Goal: Task Accomplishment & Management: Use online tool/utility

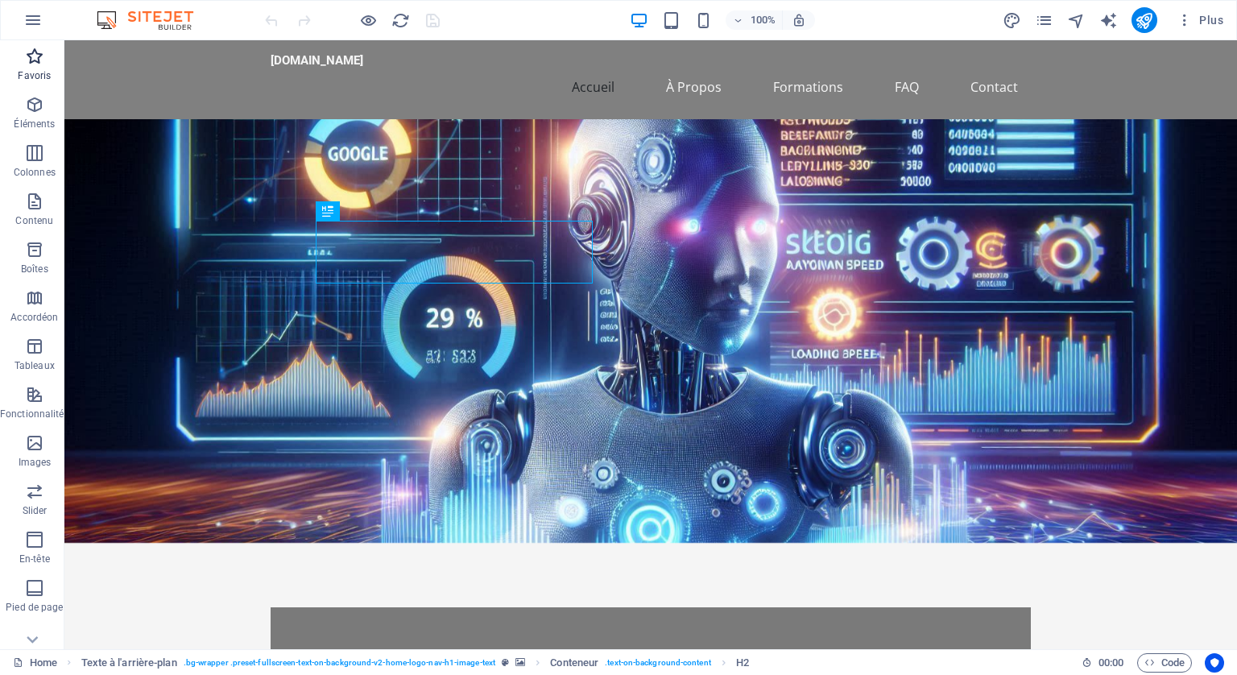
click at [39, 61] on icon "button" at bounding box center [34, 56] width 19 height 19
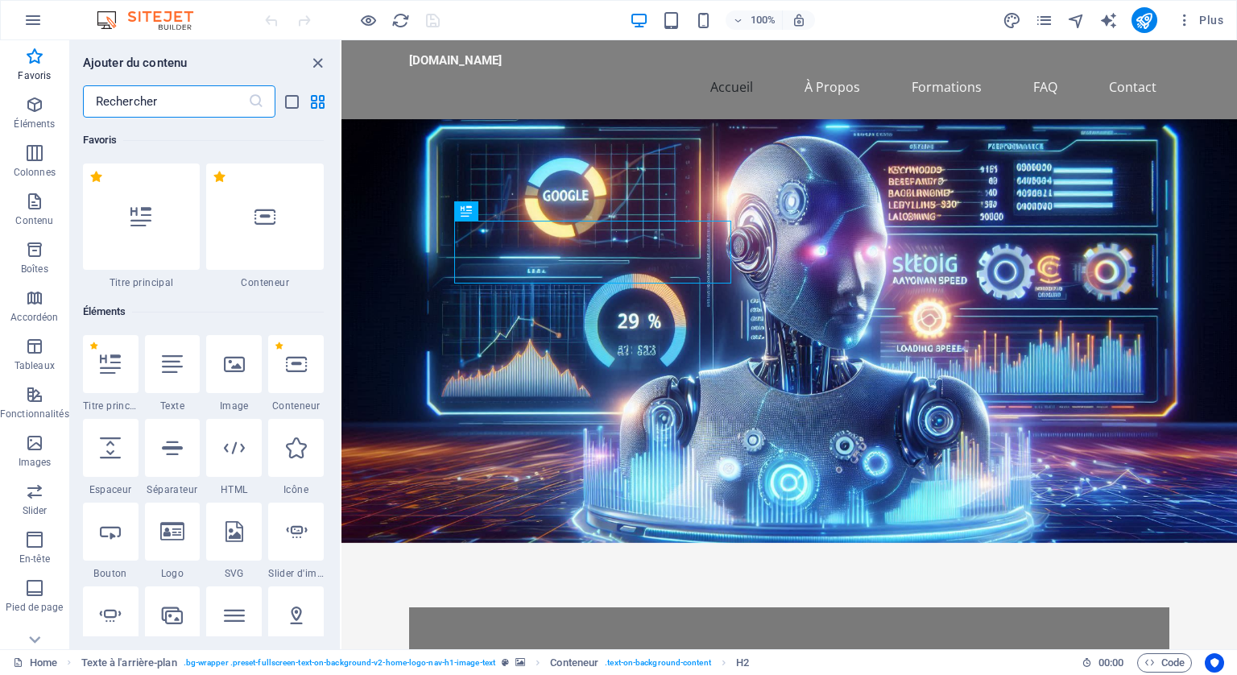
click at [145, 98] on input "text" at bounding box center [165, 101] width 165 height 32
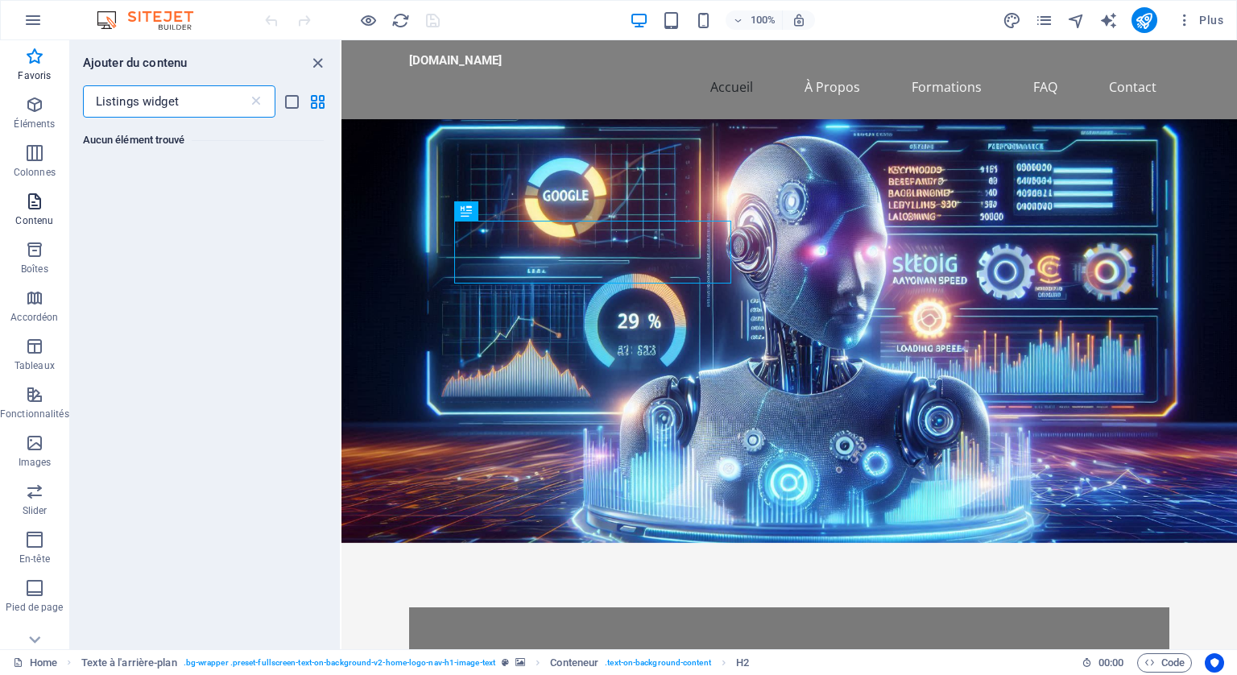
type input "Listings widget"
click at [27, 202] on icon "button" at bounding box center [34, 201] width 19 height 19
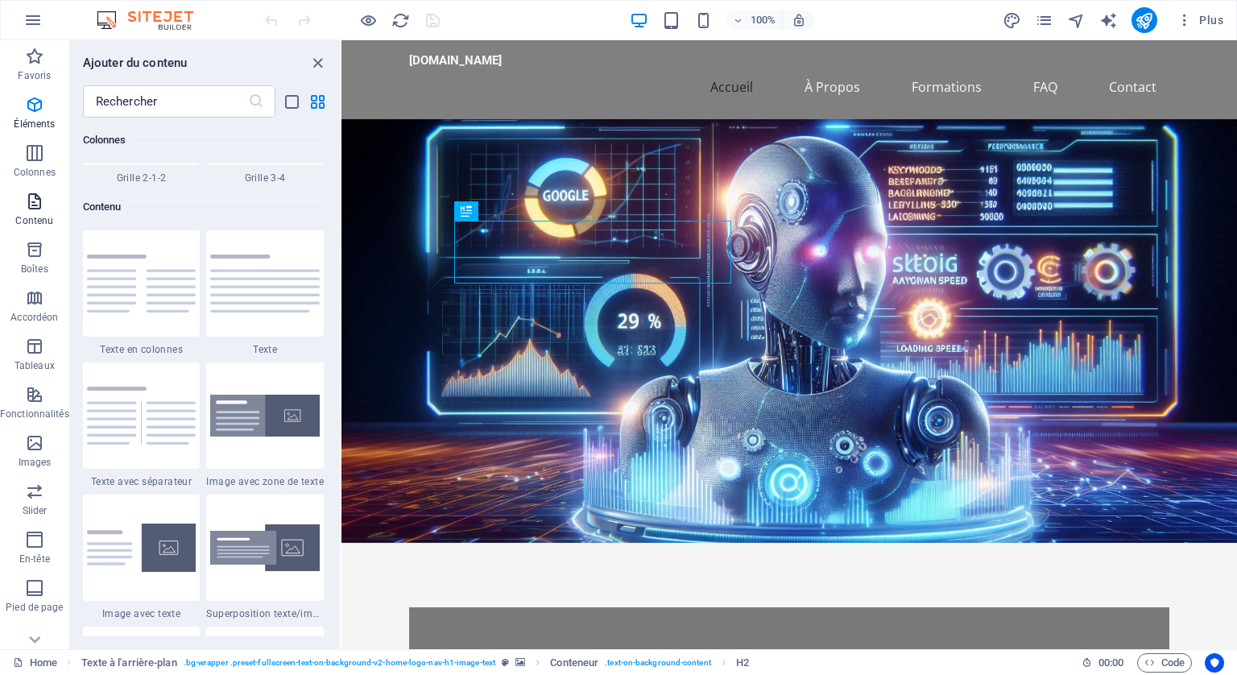
scroll to position [2819, 0]
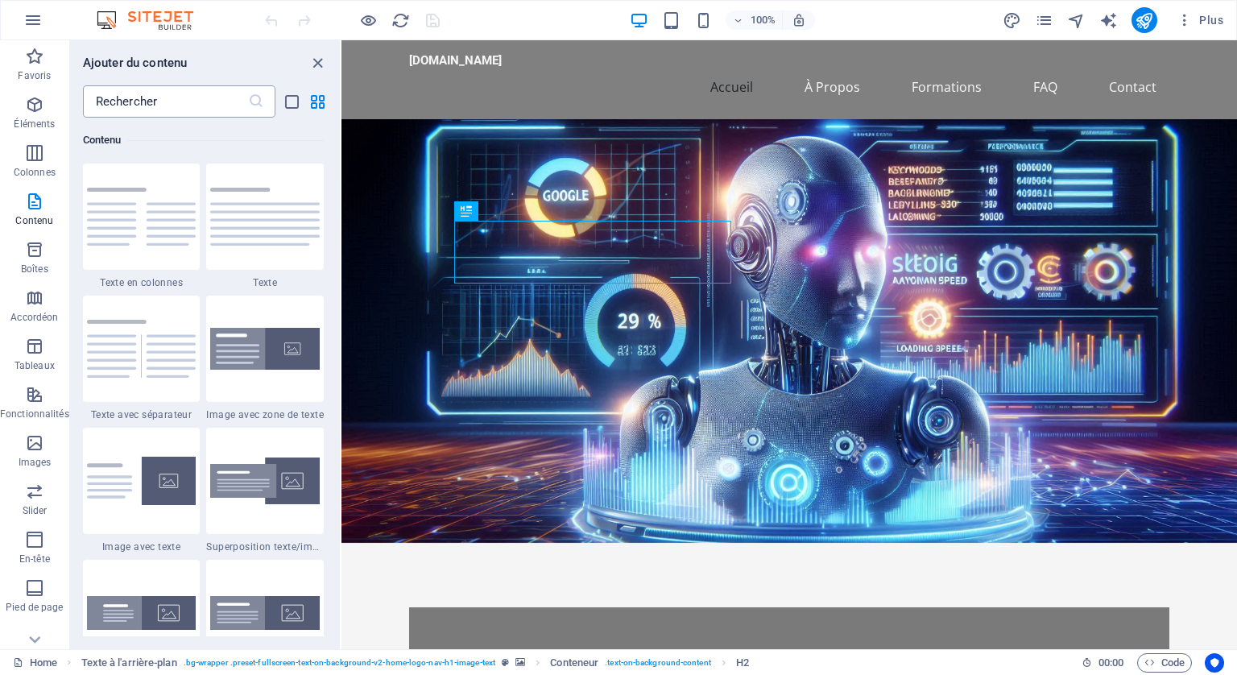
click at [119, 102] on input "text" at bounding box center [165, 101] width 165 height 32
paste input "Listings widget"
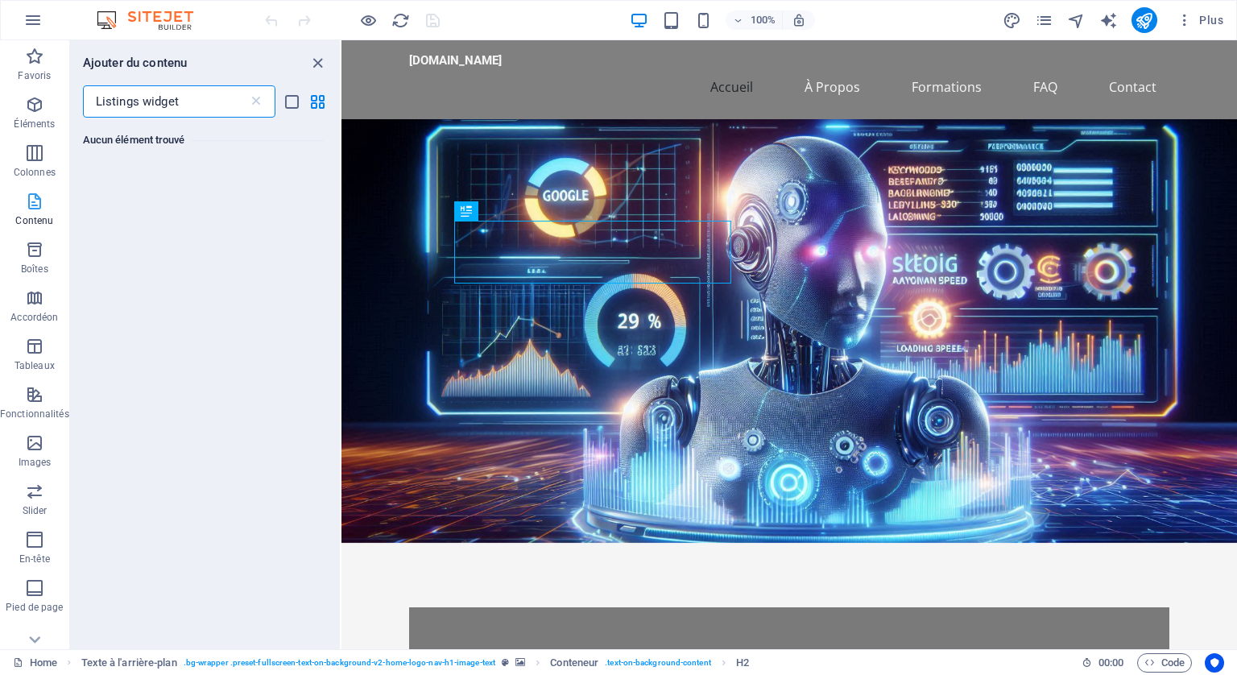
type input "Listings widget"
click at [35, 200] on icon "button" at bounding box center [34, 201] width 19 height 19
click at [32, 257] on icon "button" at bounding box center [34, 249] width 19 height 19
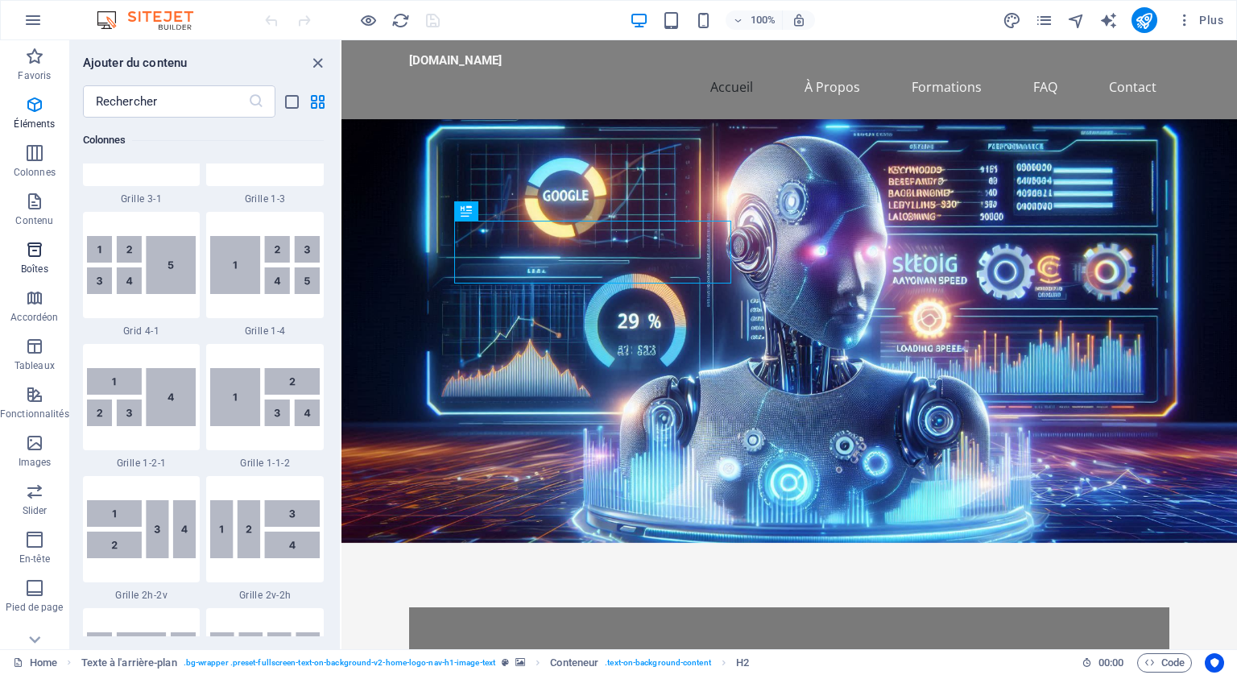
scroll to position [4444, 0]
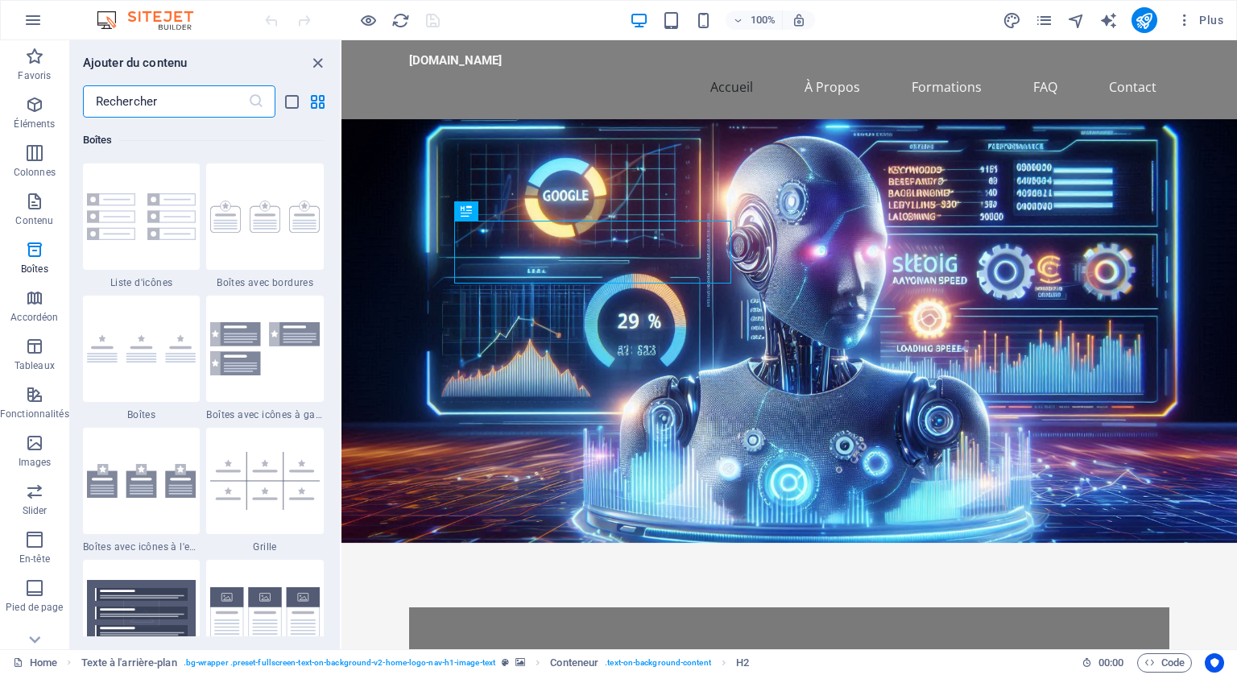
click at [124, 102] on input "text" at bounding box center [165, 101] width 165 height 32
paste input "Listings widget"
type input "Listings widget"
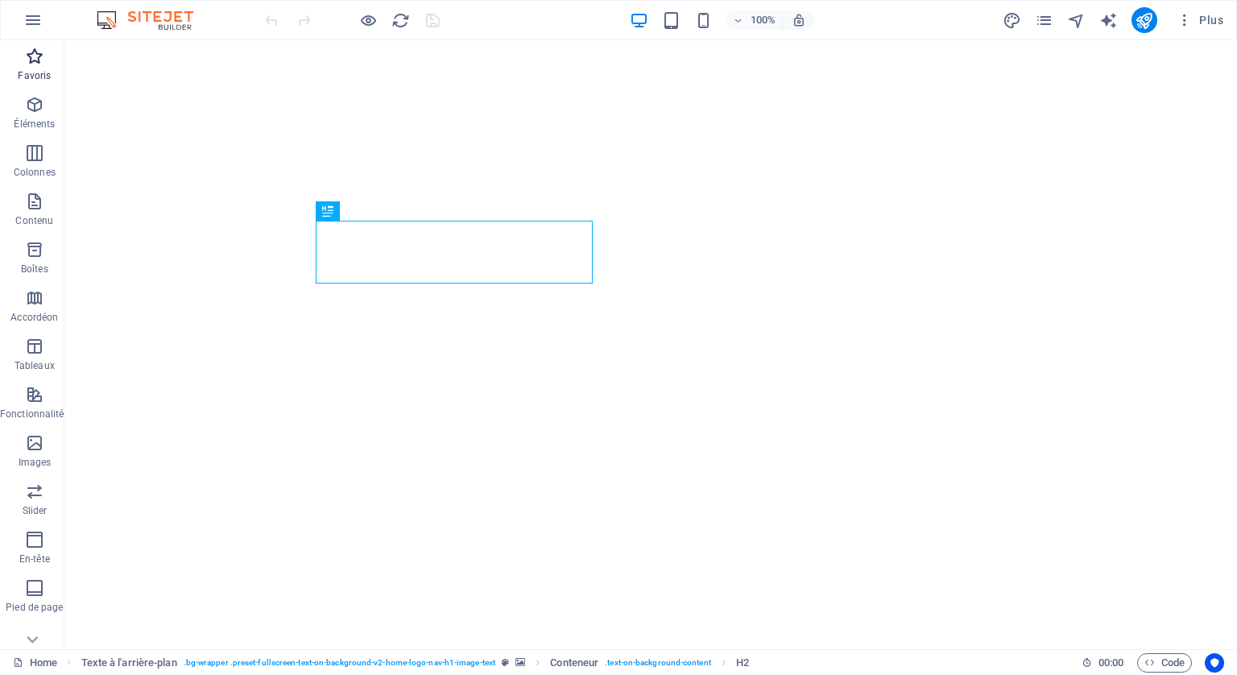
click at [26, 58] on icon "button" at bounding box center [34, 56] width 19 height 19
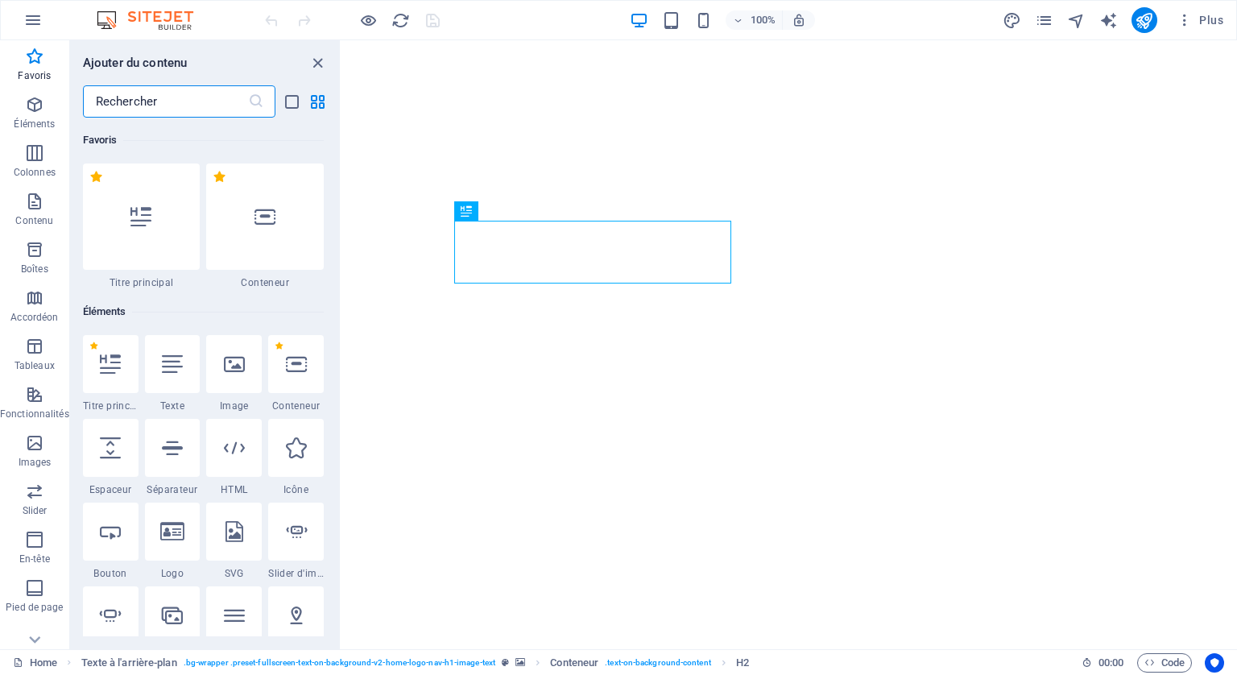
click at [162, 97] on input "text" at bounding box center [165, 101] width 165 height 32
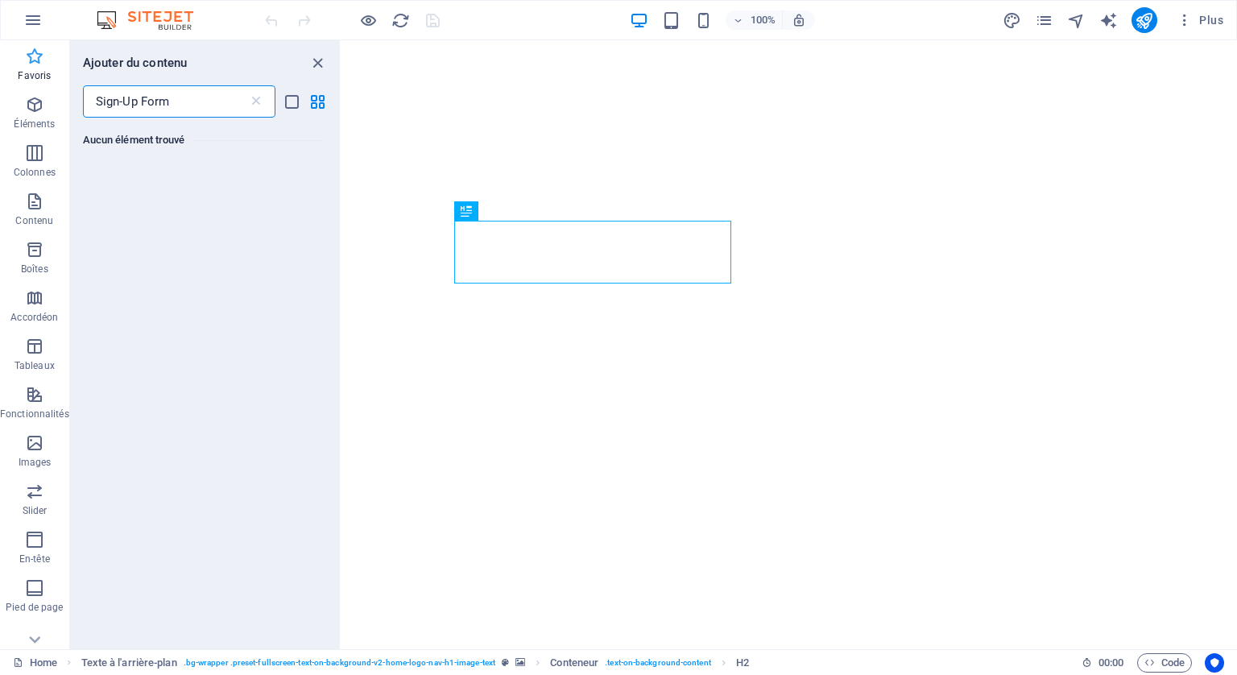
type input "Sign-Up Form"
click at [39, 60] on icon "button" at bounding box center [34, 56] width 19 height 19
click at [42, 110] on icon "button" at bounding box center [34, 104] width 19 height 19
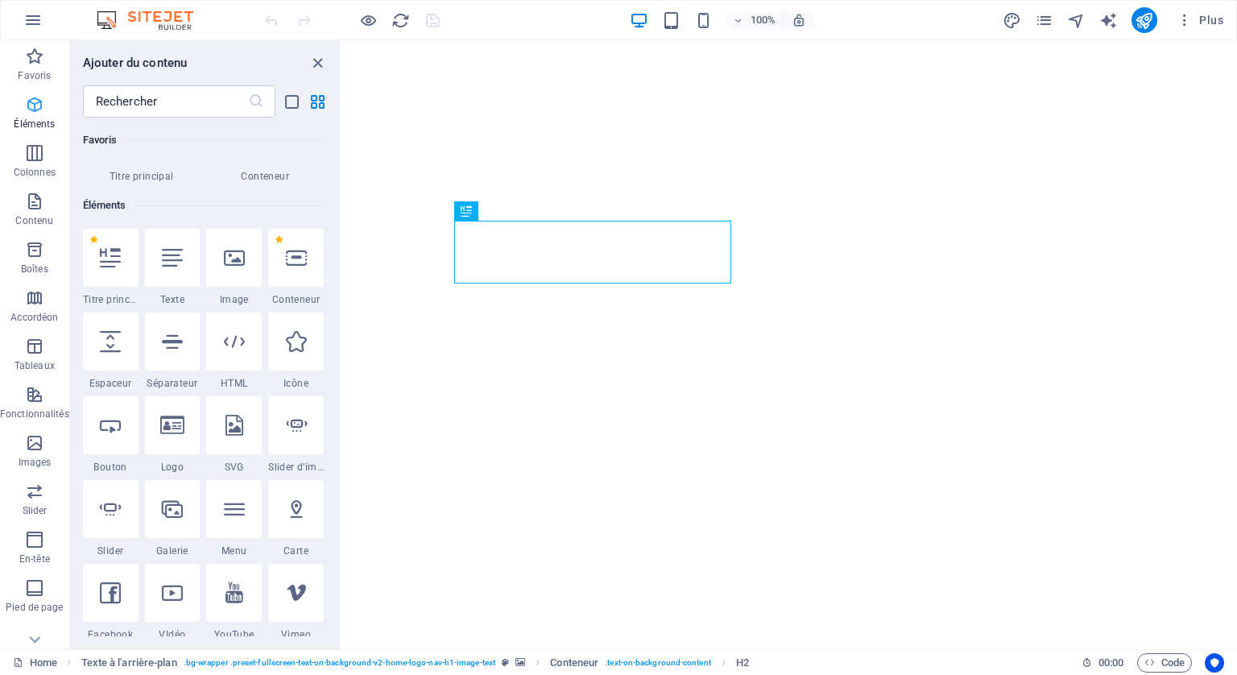
scroll to position [171, 0]
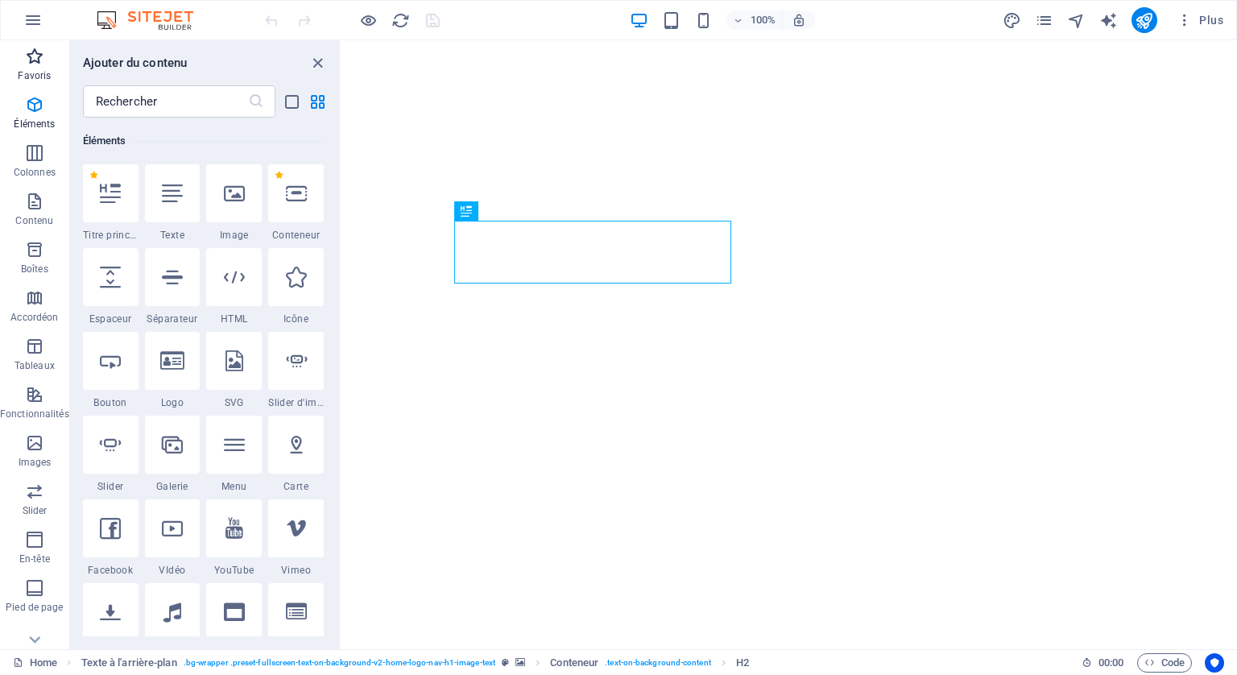
click at [33, 50] on icon "button" at bounding box center [34, 56] width 19 height 19
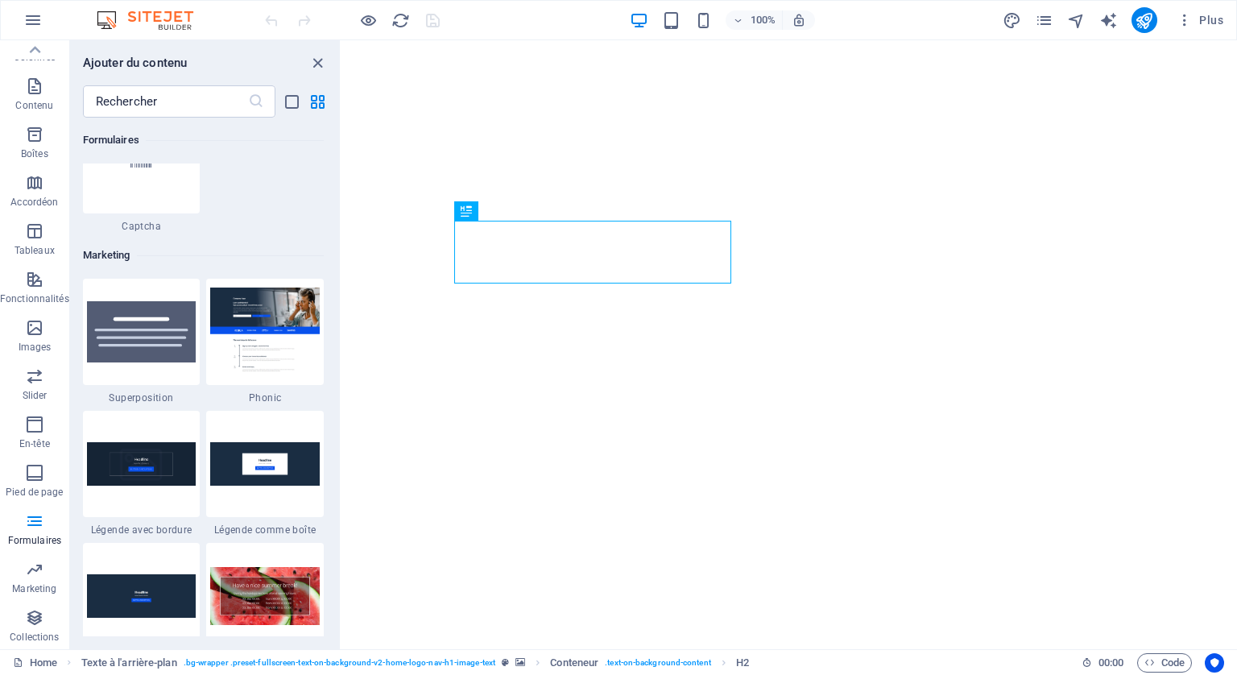
scroll to position [13051, 0]
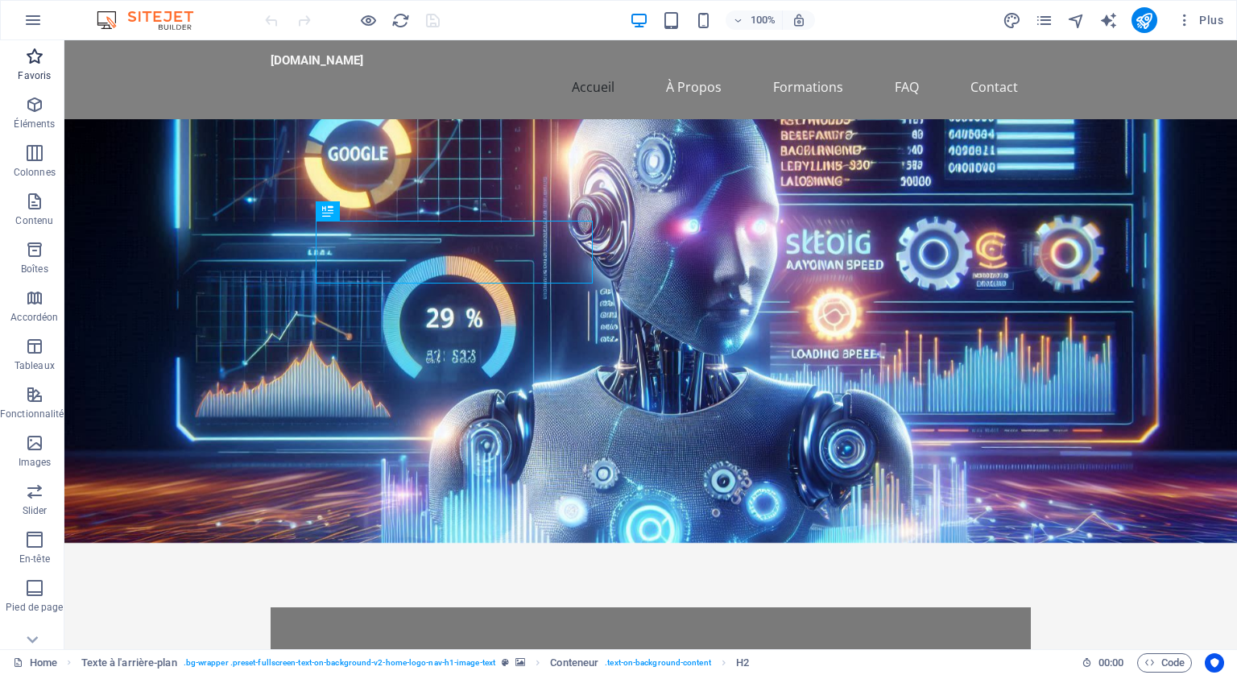
click at [35, 62] on icon "button" at bounding box center [34, 56] width 19 height 19
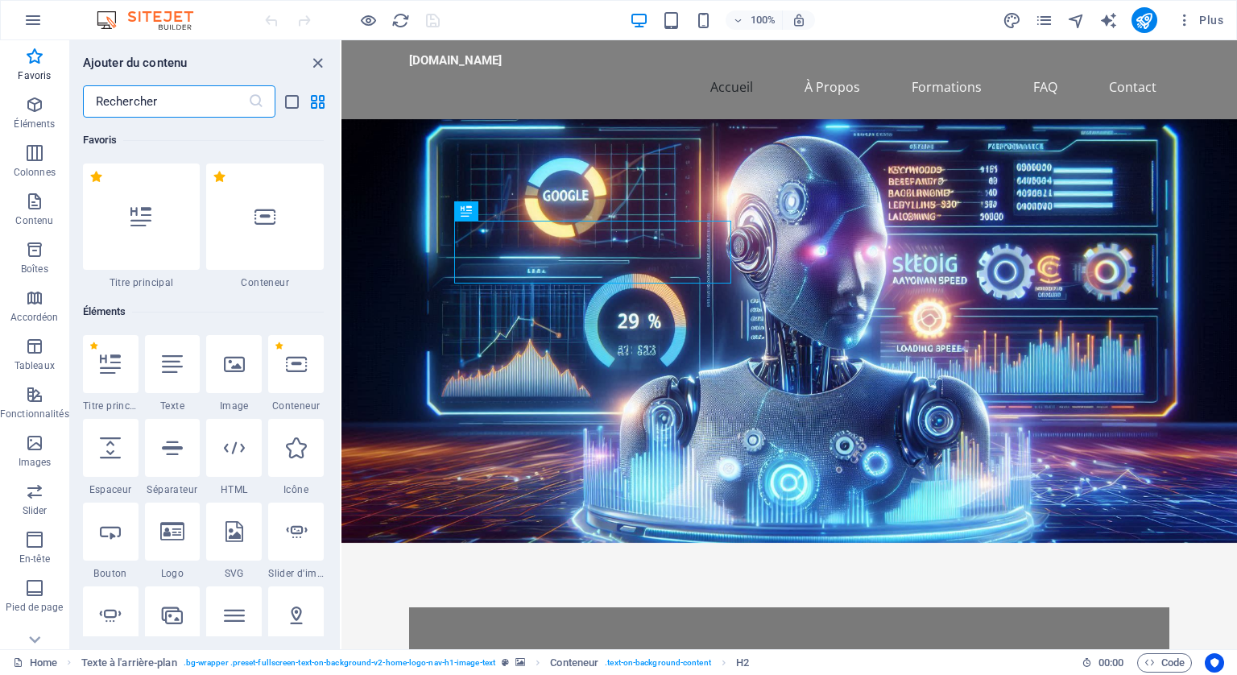
click at [183, 99] on input "text" at bounding box center [165, 101] width 165 height 32
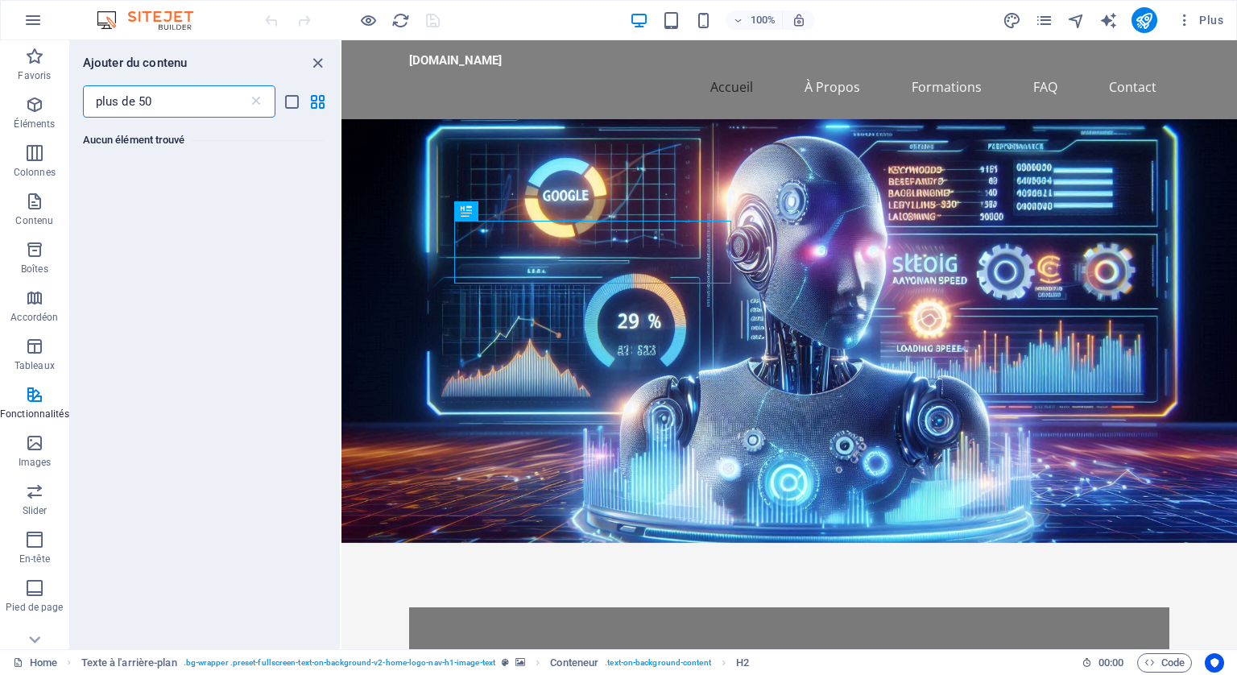
type input "plus de 50"
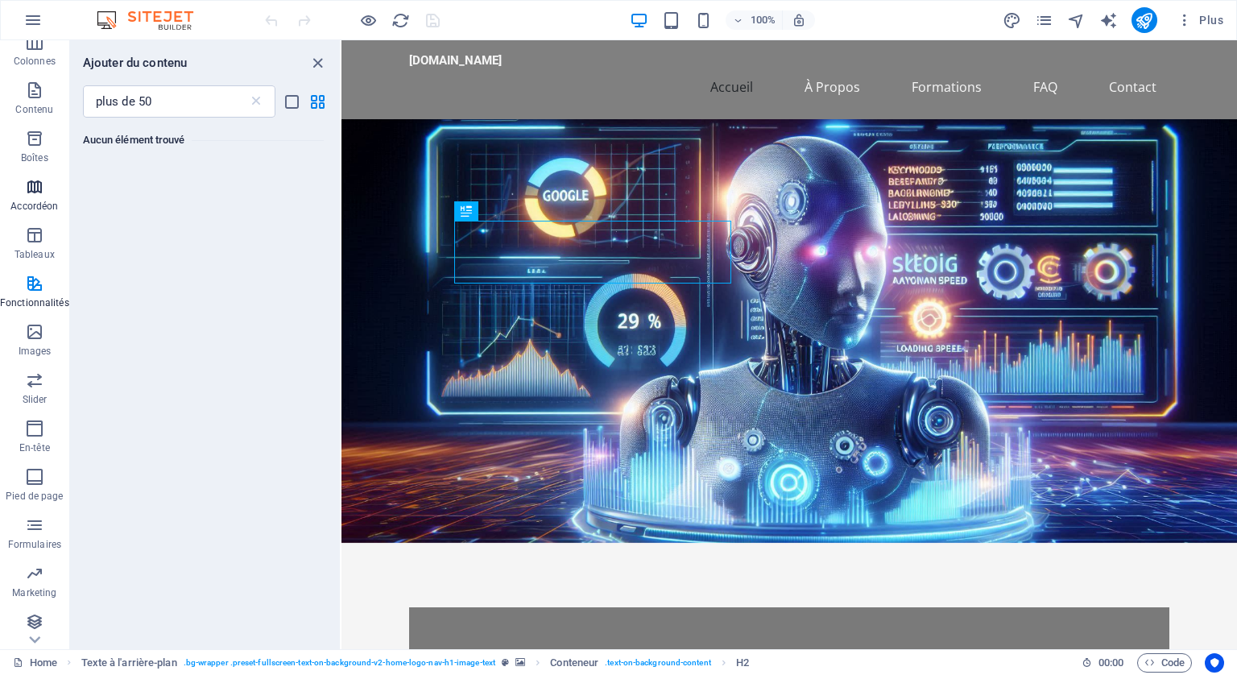
scroll to position [115, 0]
click at [29, 285] on icon "button" at bounding box center [34, 279] width 19 height 19
click at [39, 622] on icon "button" at bounding box center [34, 617] width 19 height 19
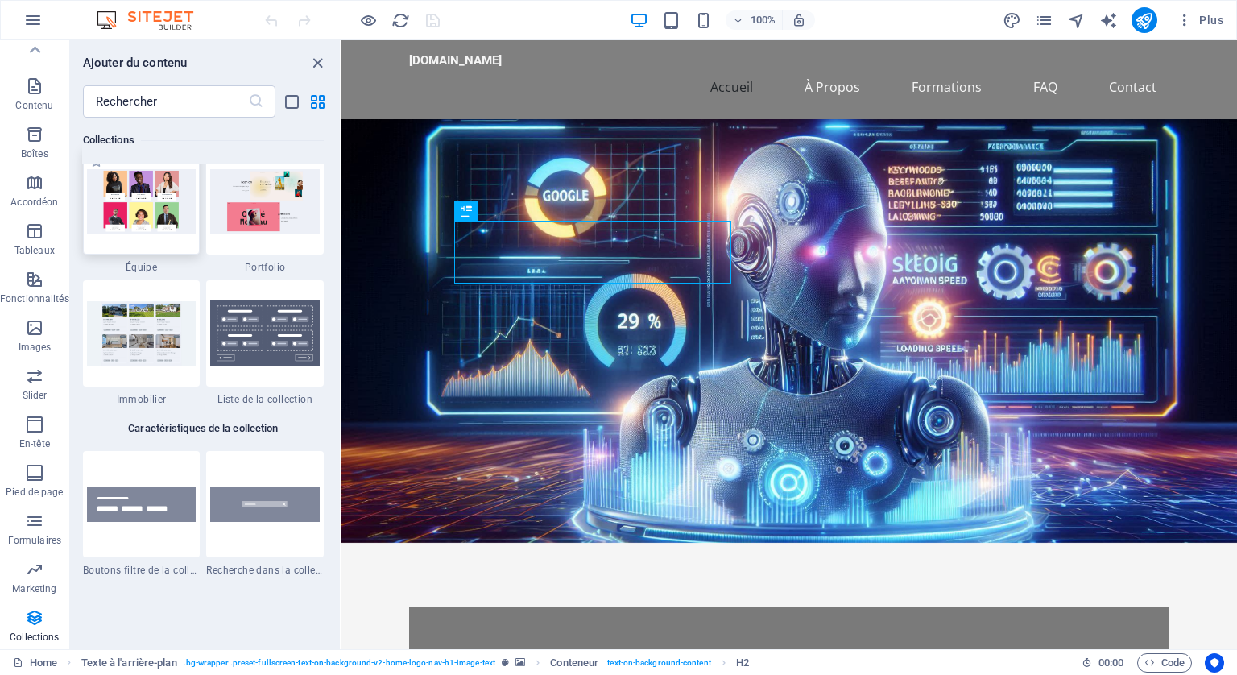
scroll to position [15070, 0]
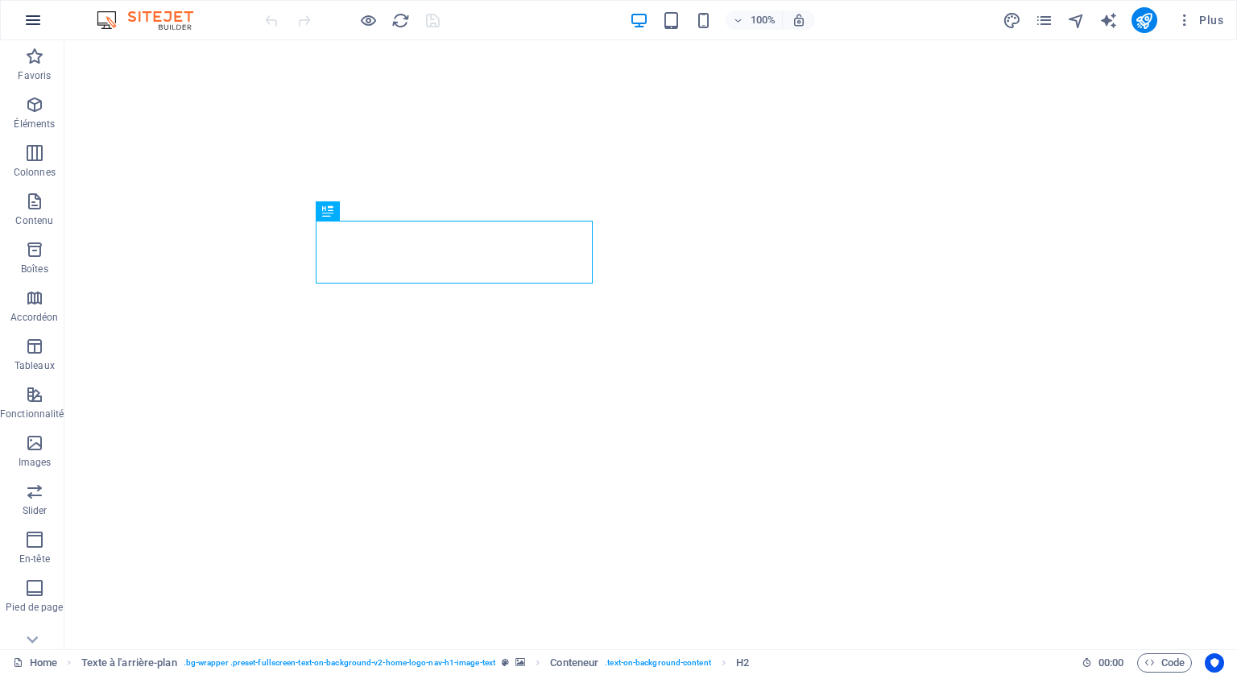
click at [30, 17] on icon "button" at bounding box center [32, 19] width 19 height 19
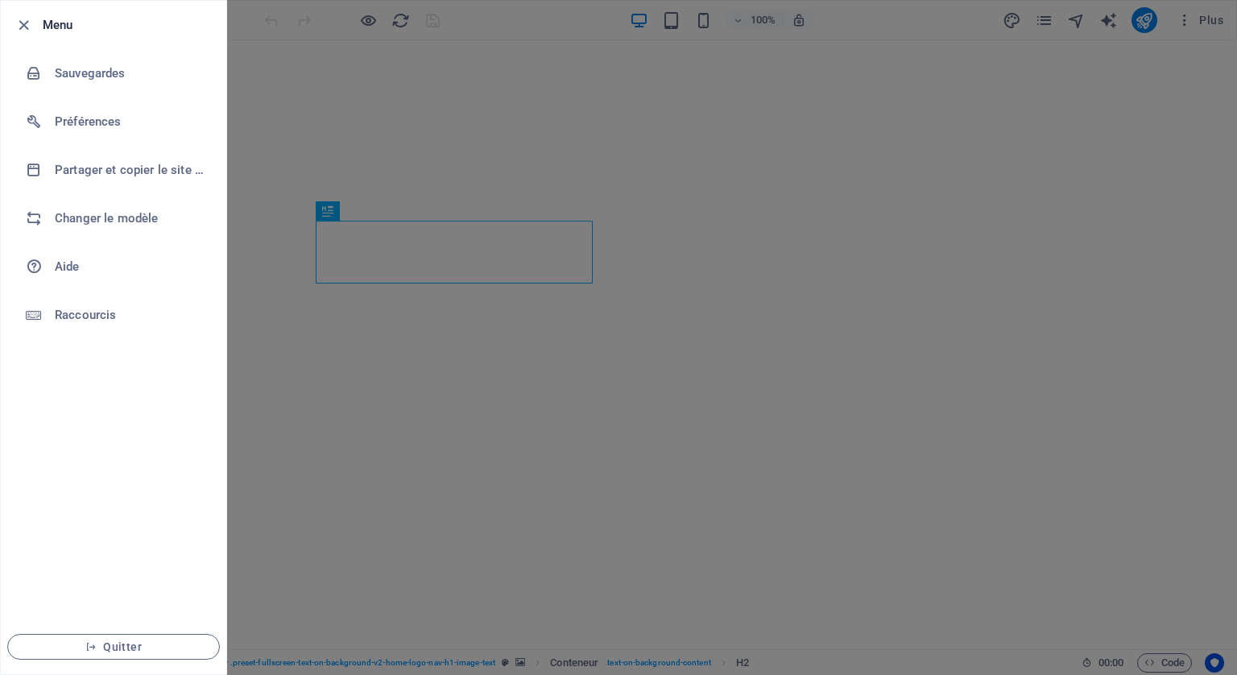
click at [260, 499] on div at bounding box center [618, 337] width 1237 height 675
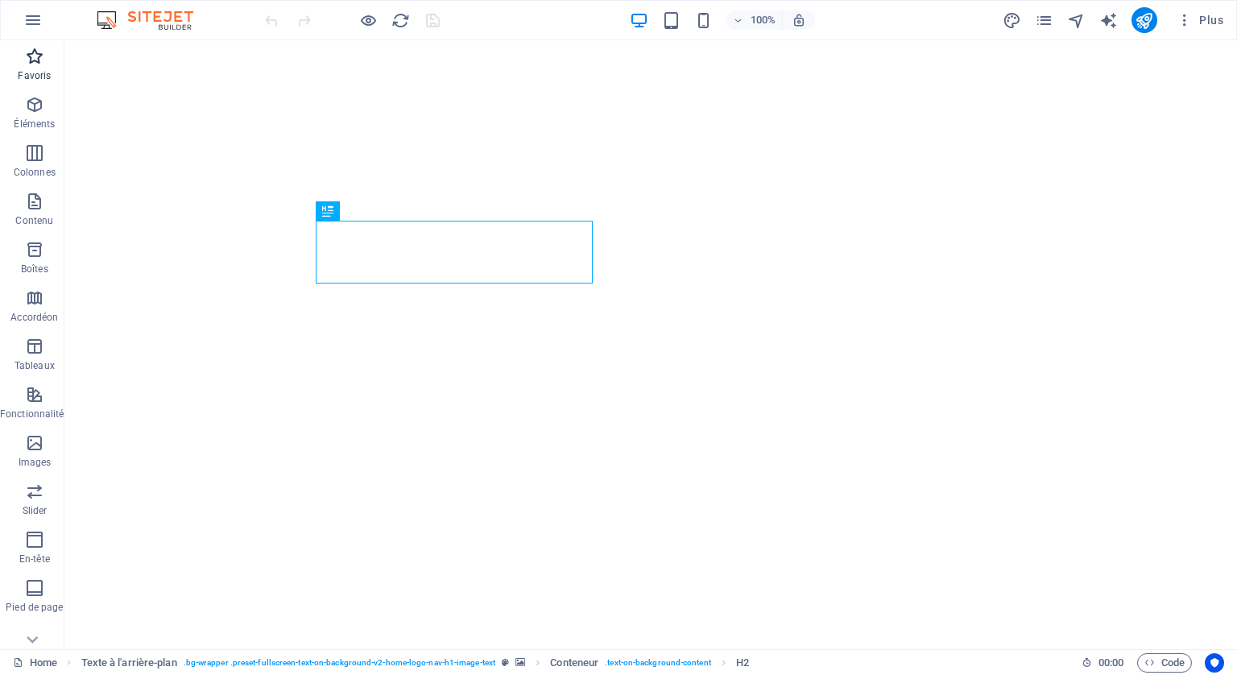
click at [29, 60] on icon "button" at bounding box center [34, 56] width 19 height 19
click at [1186, 19] on icon "button" at bounding box center [1185, 20] width 16 height 16
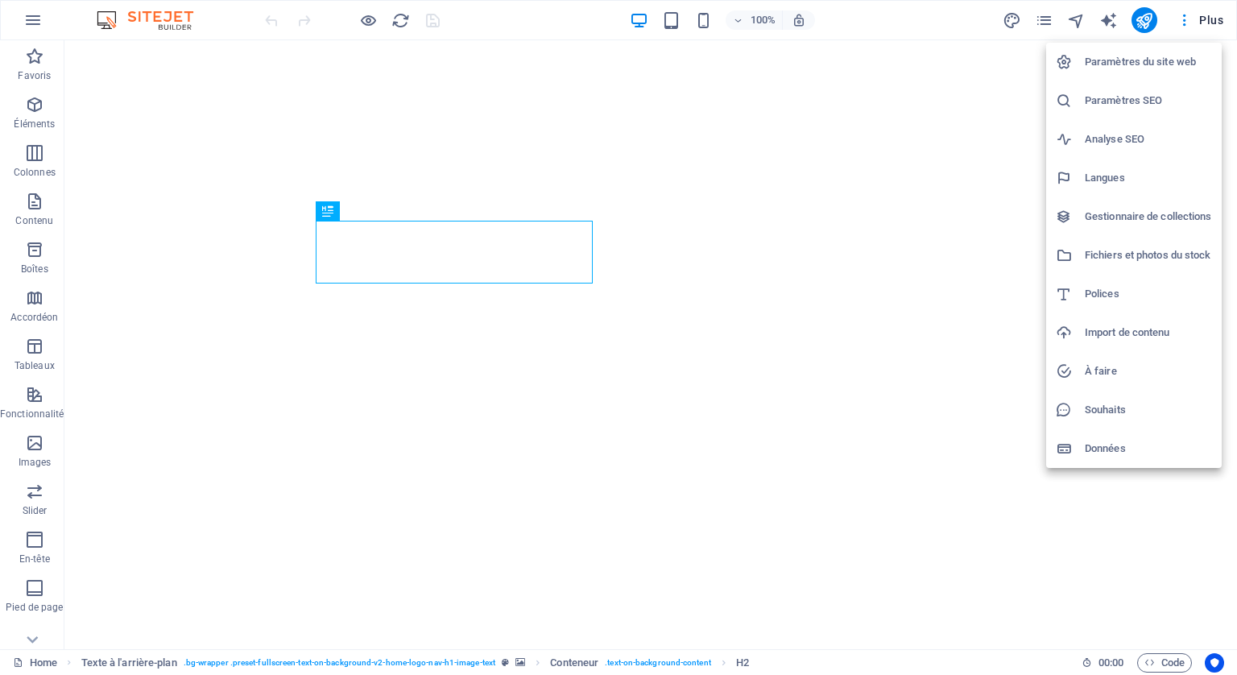
click at [1188, 18] on div at bounding box center [618, 337] width 1237 height 675
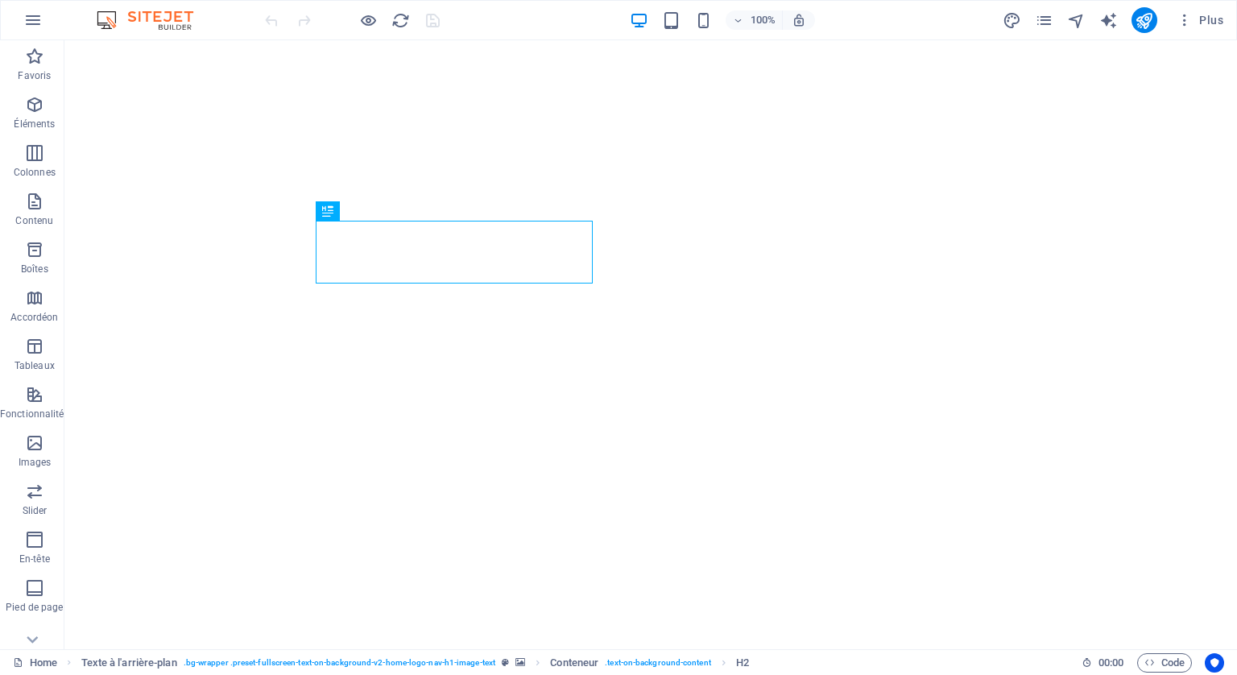
click at [1188, 18] on icon "button" at bounding box center [1185, 20] width 16 height 16
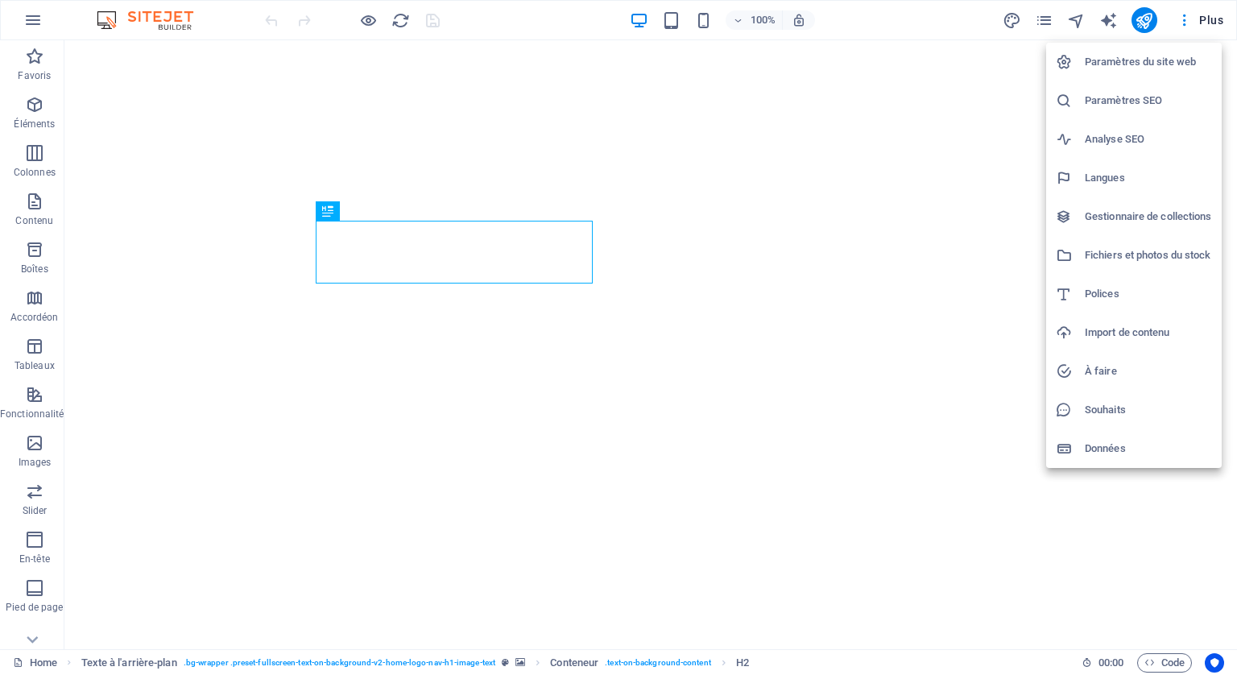
click at [1134, 212] on h6 "Gestionnaire de collections" at bounding box center [1148, 216] width 127 height 19
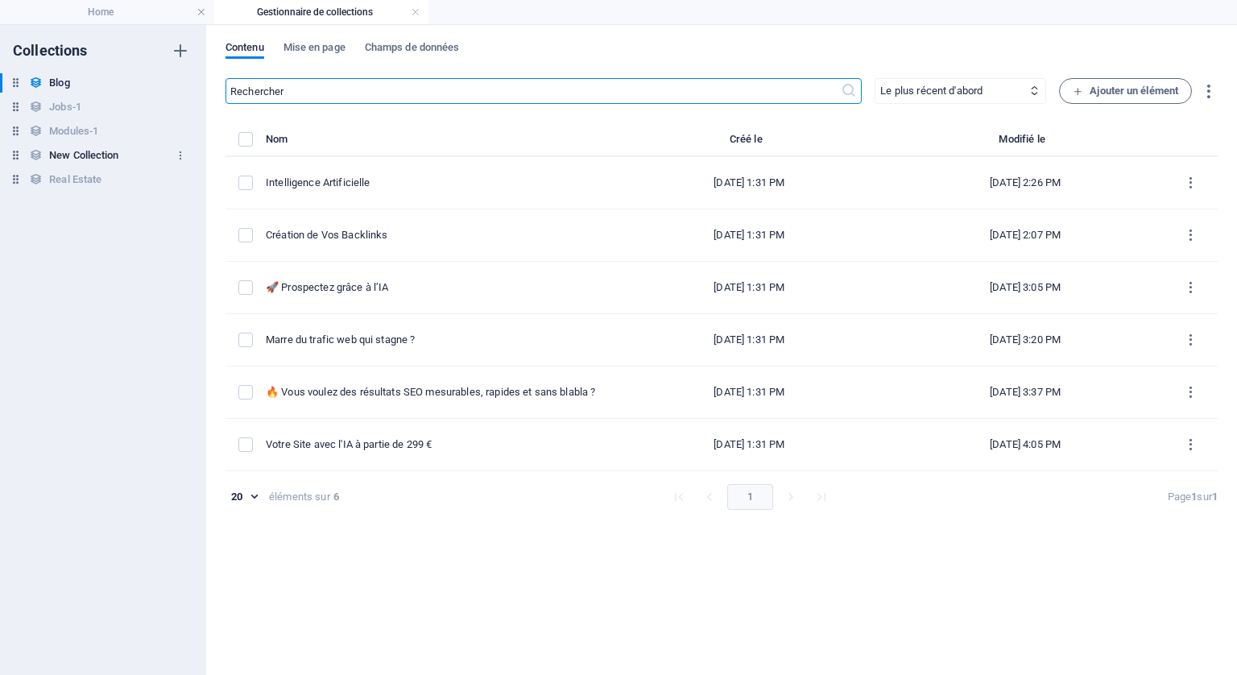
click at [93, 154] on h6 "New Collection" at bounding box center [83, 155] width 69 height 19
